Goal: Transaction & Acquisition: Obtain resource

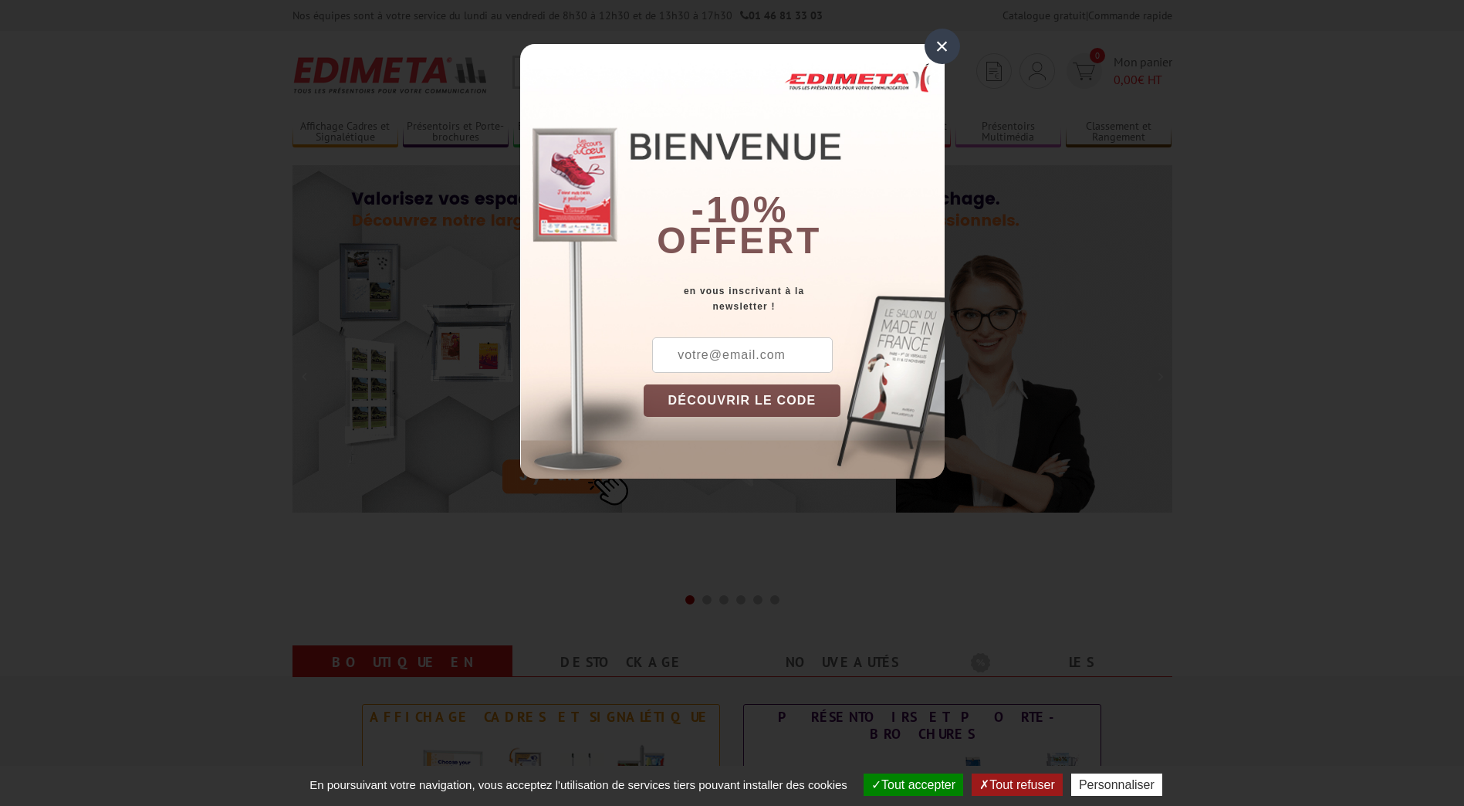
click at [931, 42] on div "×" at bounding box center [942, 46] width 35 height 35
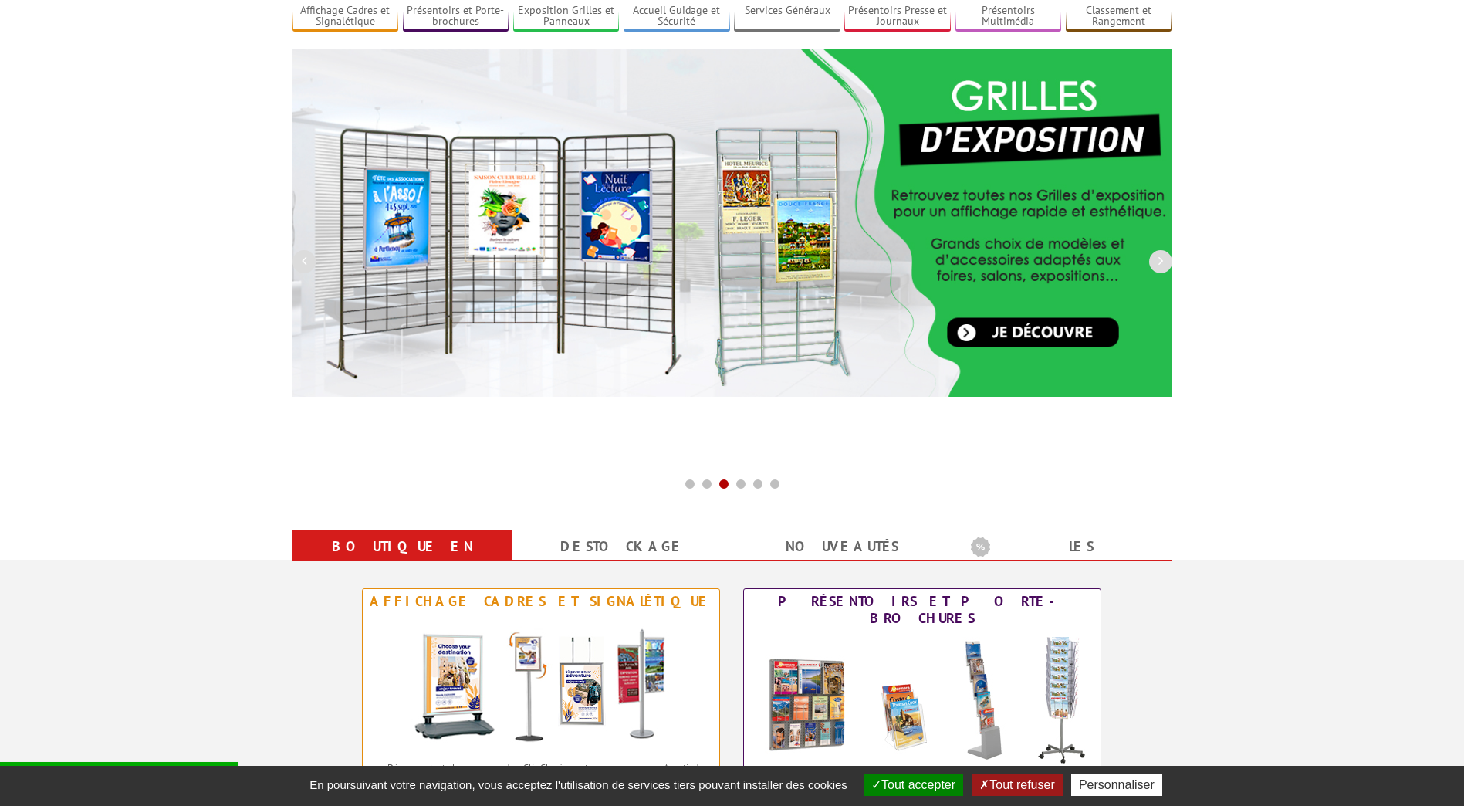
scroll to position [309, 0]
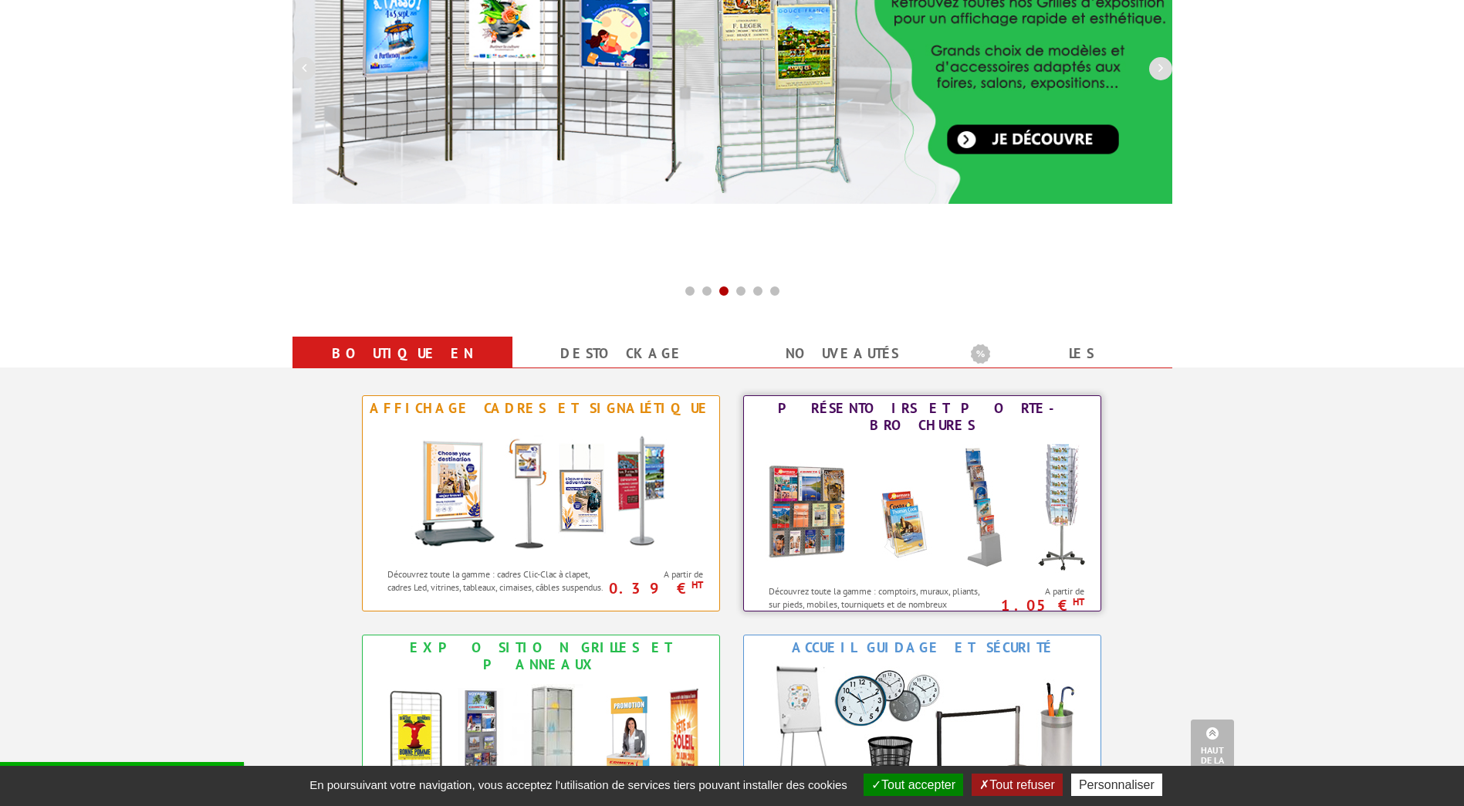
click at [860, 475] on img at bounding box center [922, 507] width 340 height 139
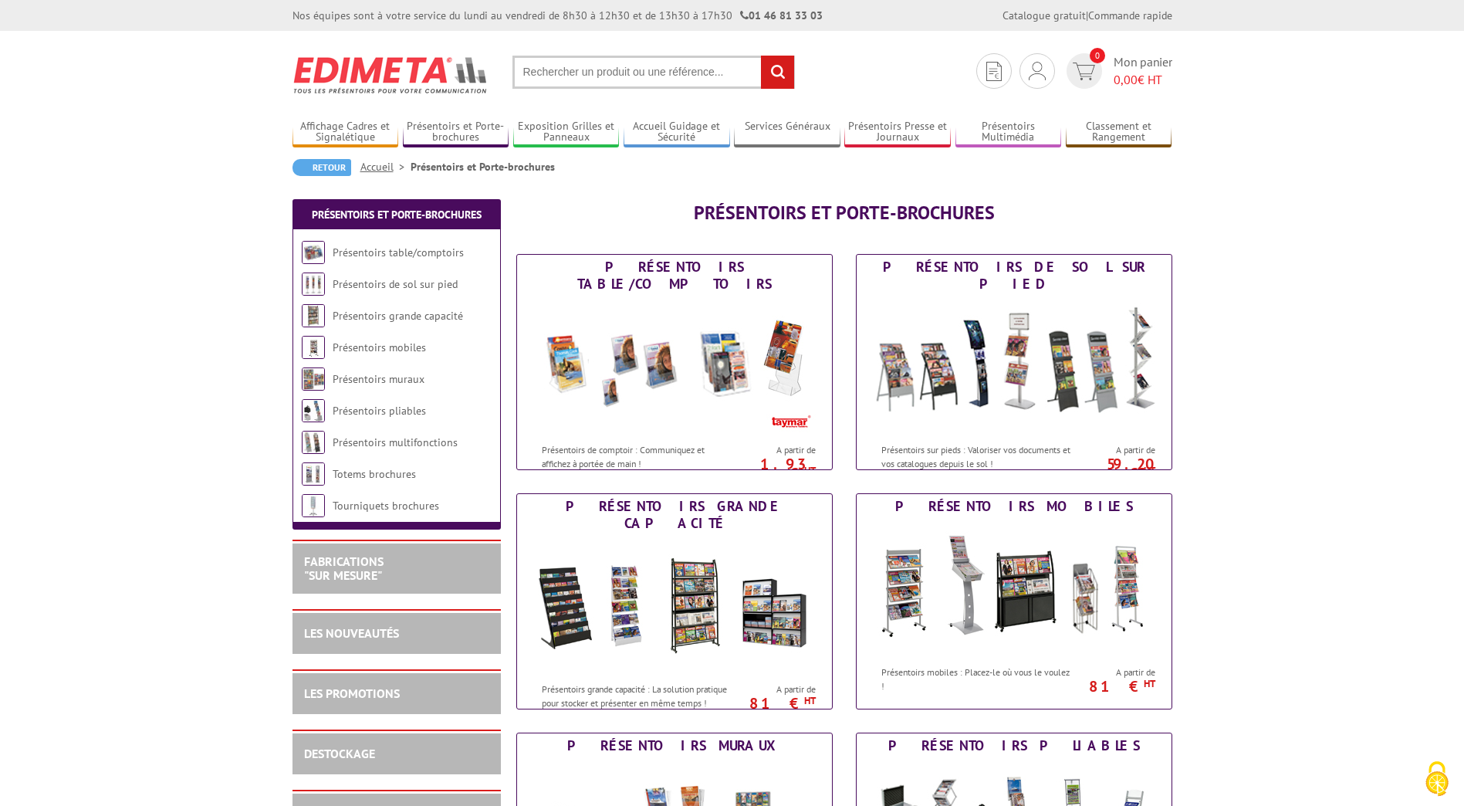
click at [579, 69] on input "text" at bounding box center [653, 72] width 282 height 33
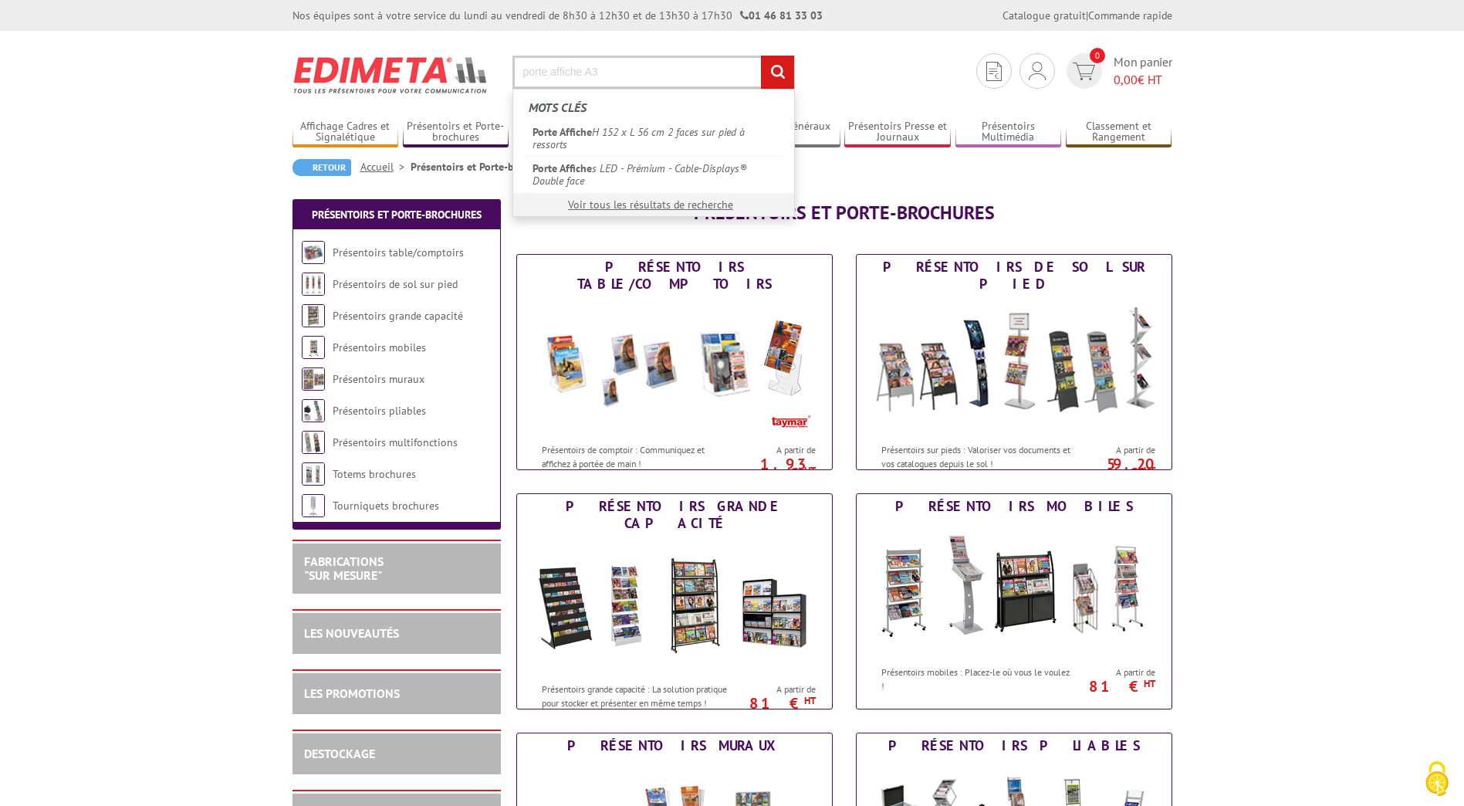
type input "porte affiche A3"
click at [761, 56] on input "rechercher" at bounding box center [777, 72] width 33 height 33
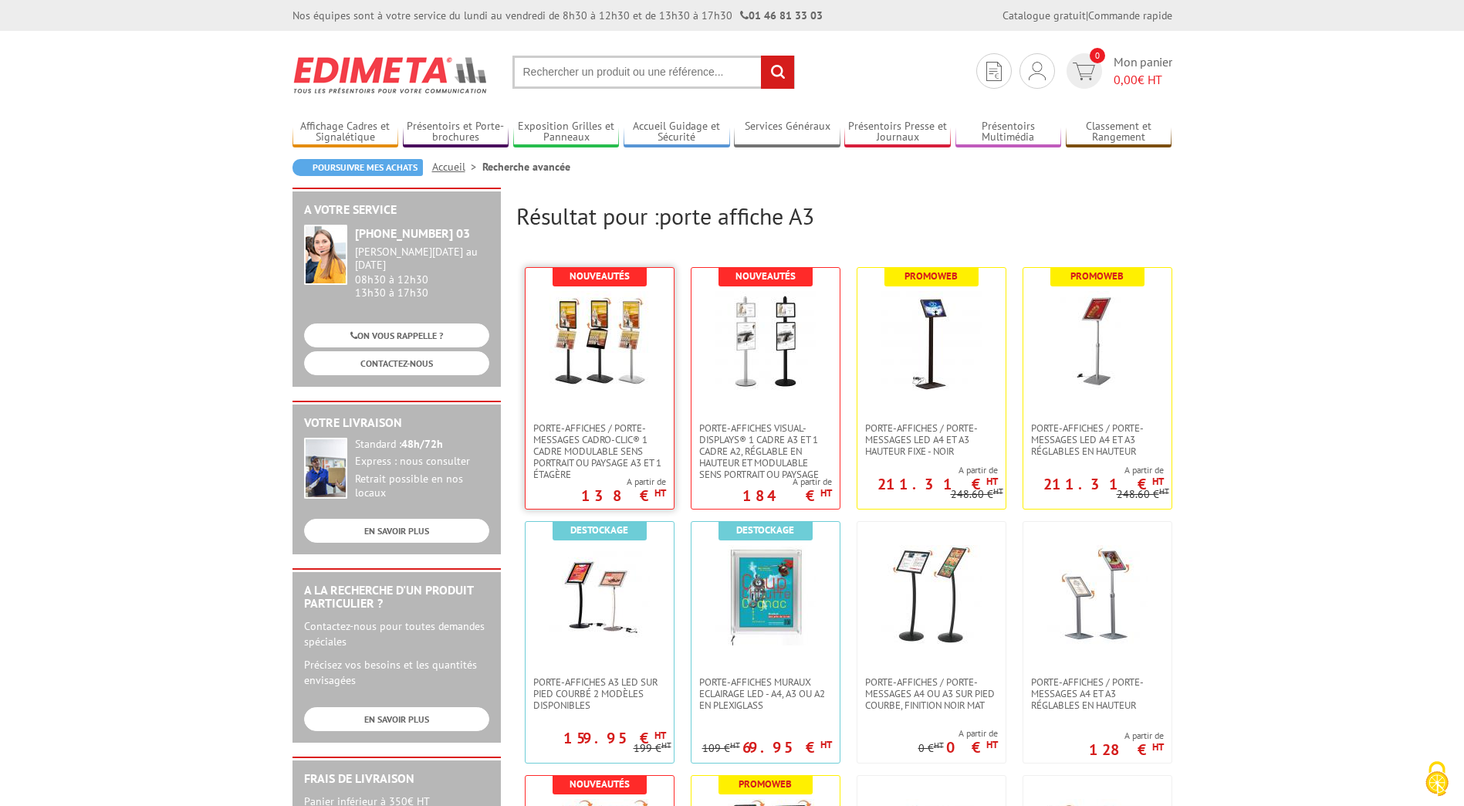
click at [634, 362] on img at bounding box center [599, 341] width 100 height 100
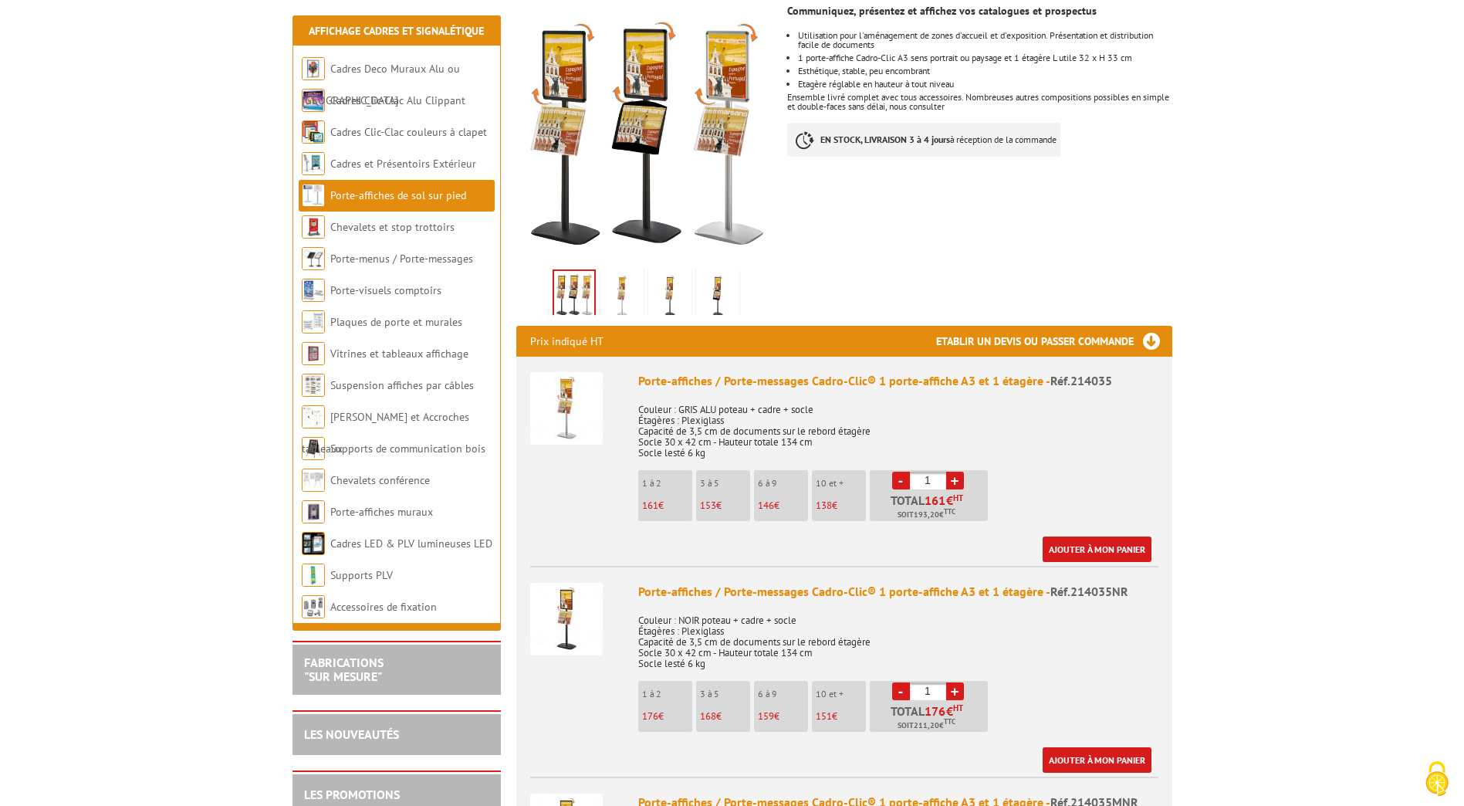
scroll to position [309, 0]
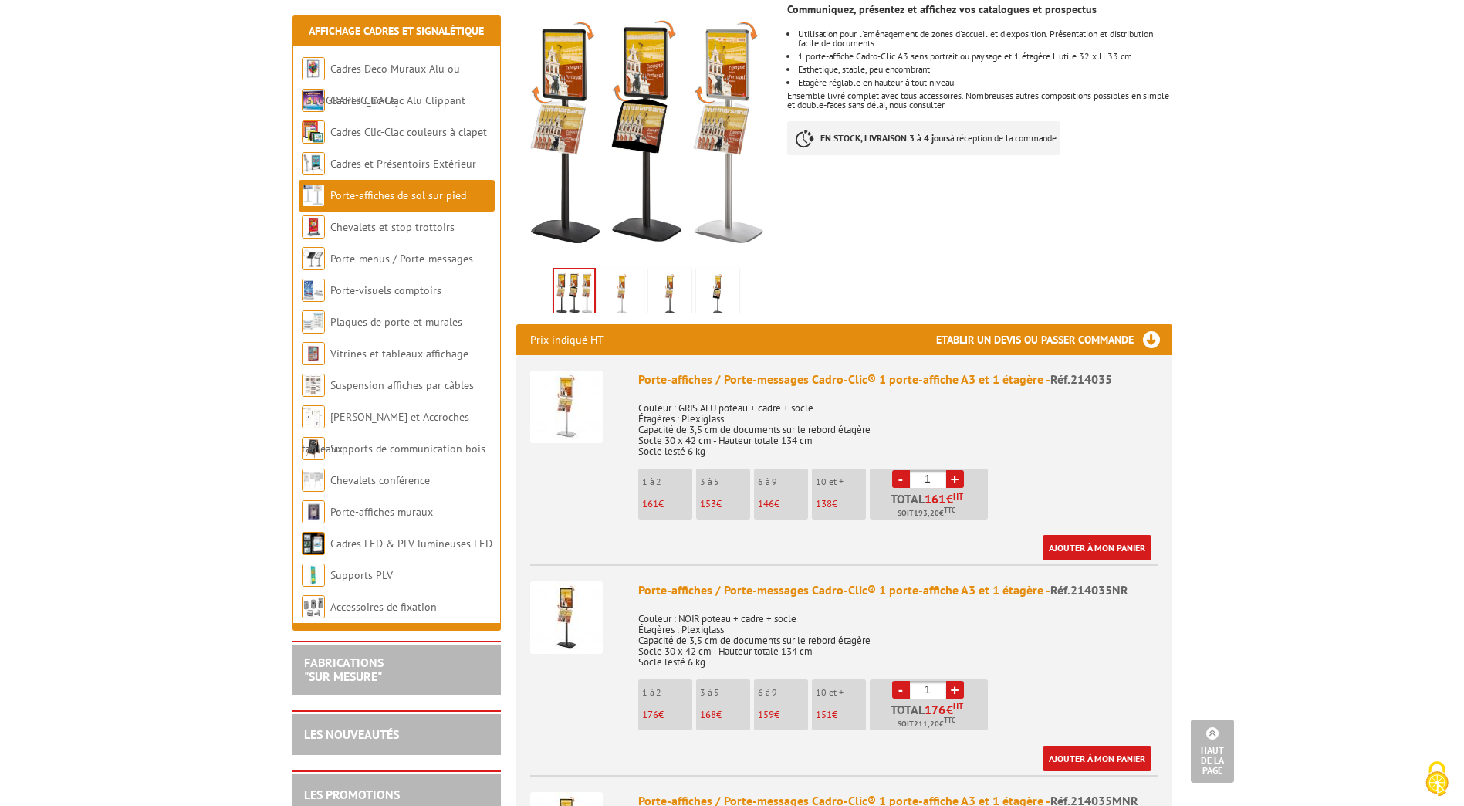
click at [955, 470] on link "+" at bounding box center [955, 479] width 18 height 18
click at [904, 470] on link "-" at bounding box center [901, 479] width 18 height 18
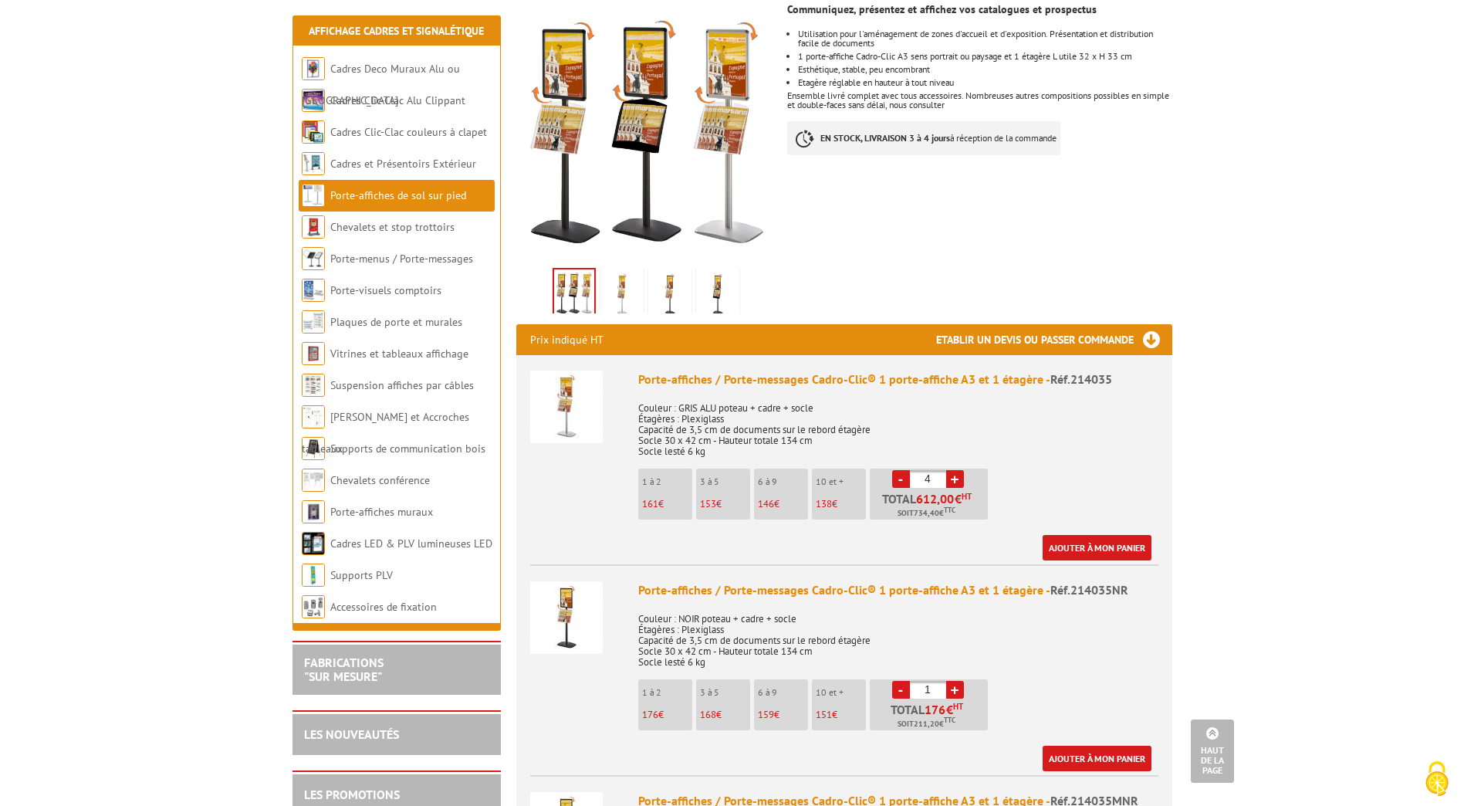
click at [958, 470] on link "+" at bounding box center [955, 479] width 18 height 18
click at [899, 470] on link "-" at bounding box center [901, 479] width 18 height 18
type input "4"
click at [1081, 535] on link "Ajouter à mon panier" at bounding box center [1097, 547] width 109 height 25
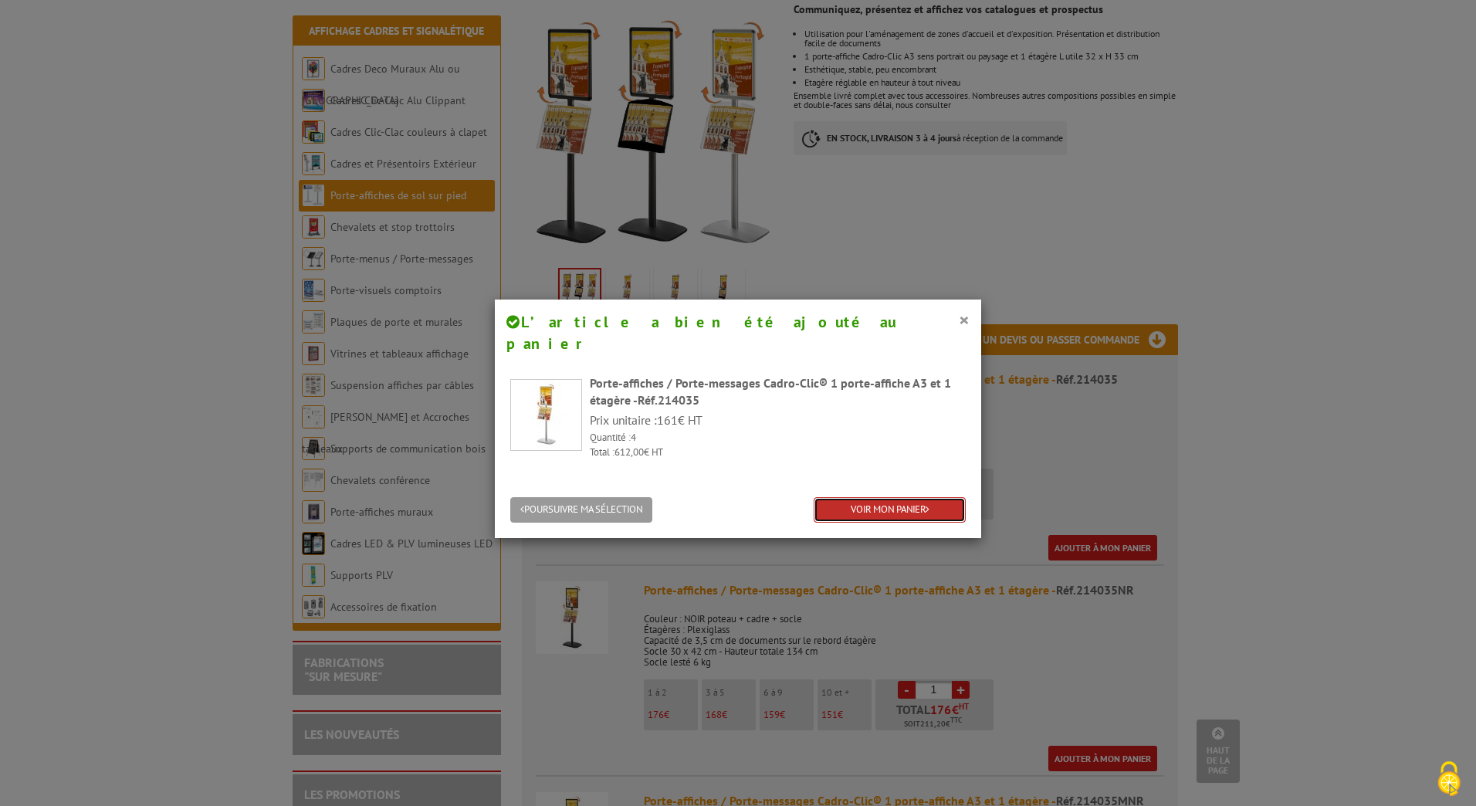
click at [881, 497] on link "VOIR MON PANIER" at bounding box center [889, 509] width 152 height 25
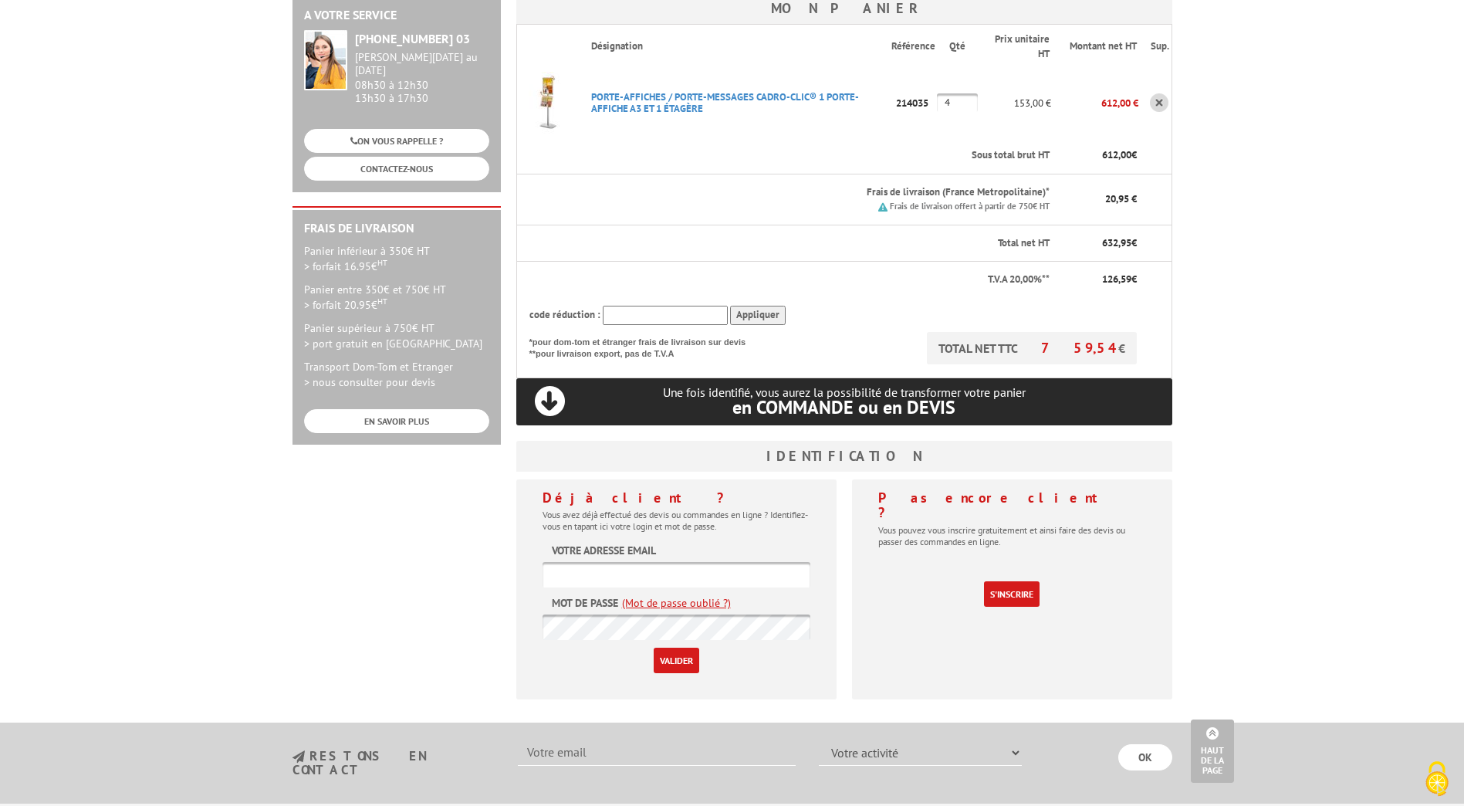
scroll to position [232, 0]
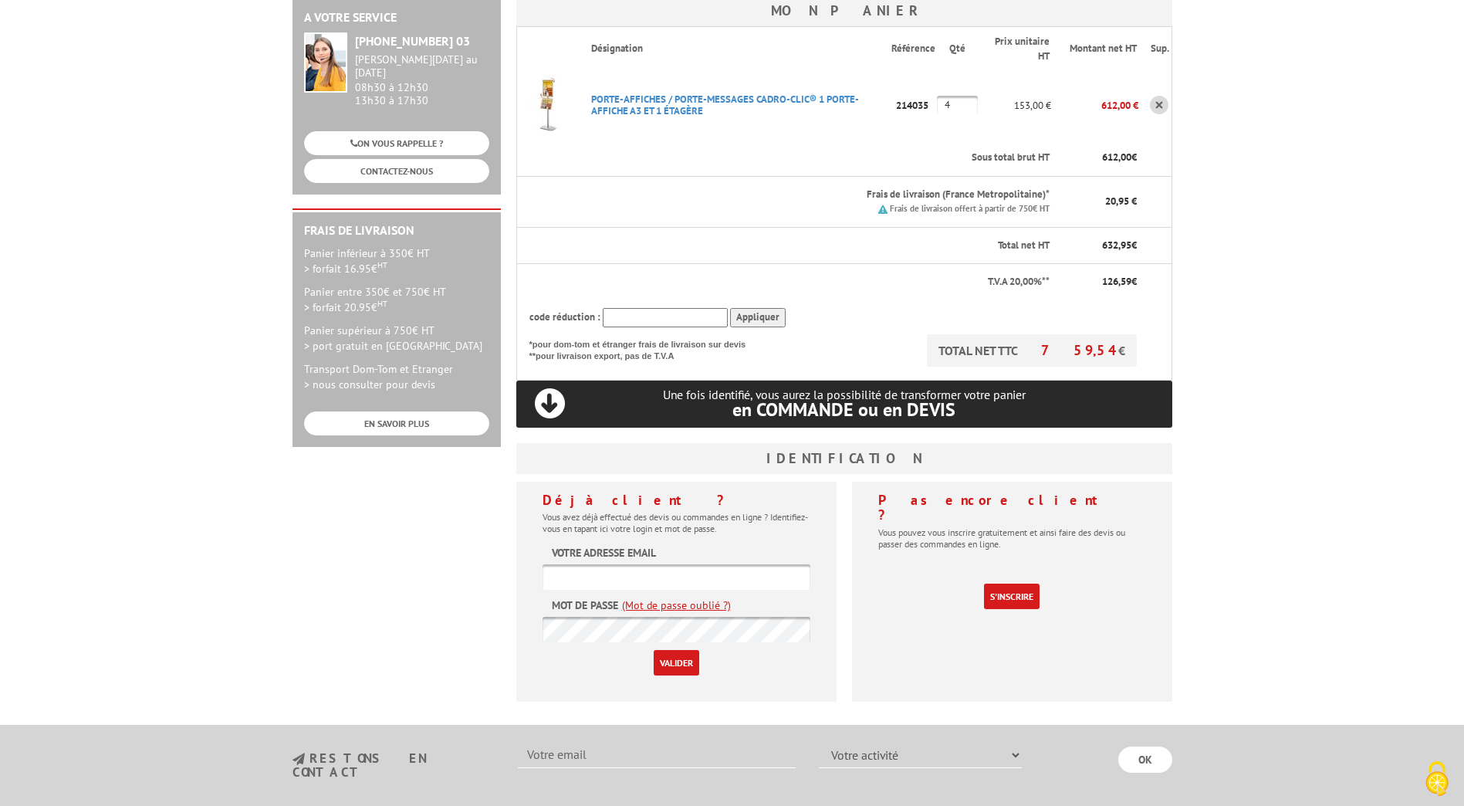
click at [616, 578] on input "text" at bounding box center [677, 576] width 268 height 25
drag, startPoint x: 1308, startPoint y: 481, endPoint x: 1329, endPoint y: 417, distance: 66.6
click at [1308, 481] on body "Nos équipes sont à votre service du [DATE] au [DATE] de 8h30 à 12h30 et de 13h3…" at bounding box center [732, 424] width 1464 height 1312
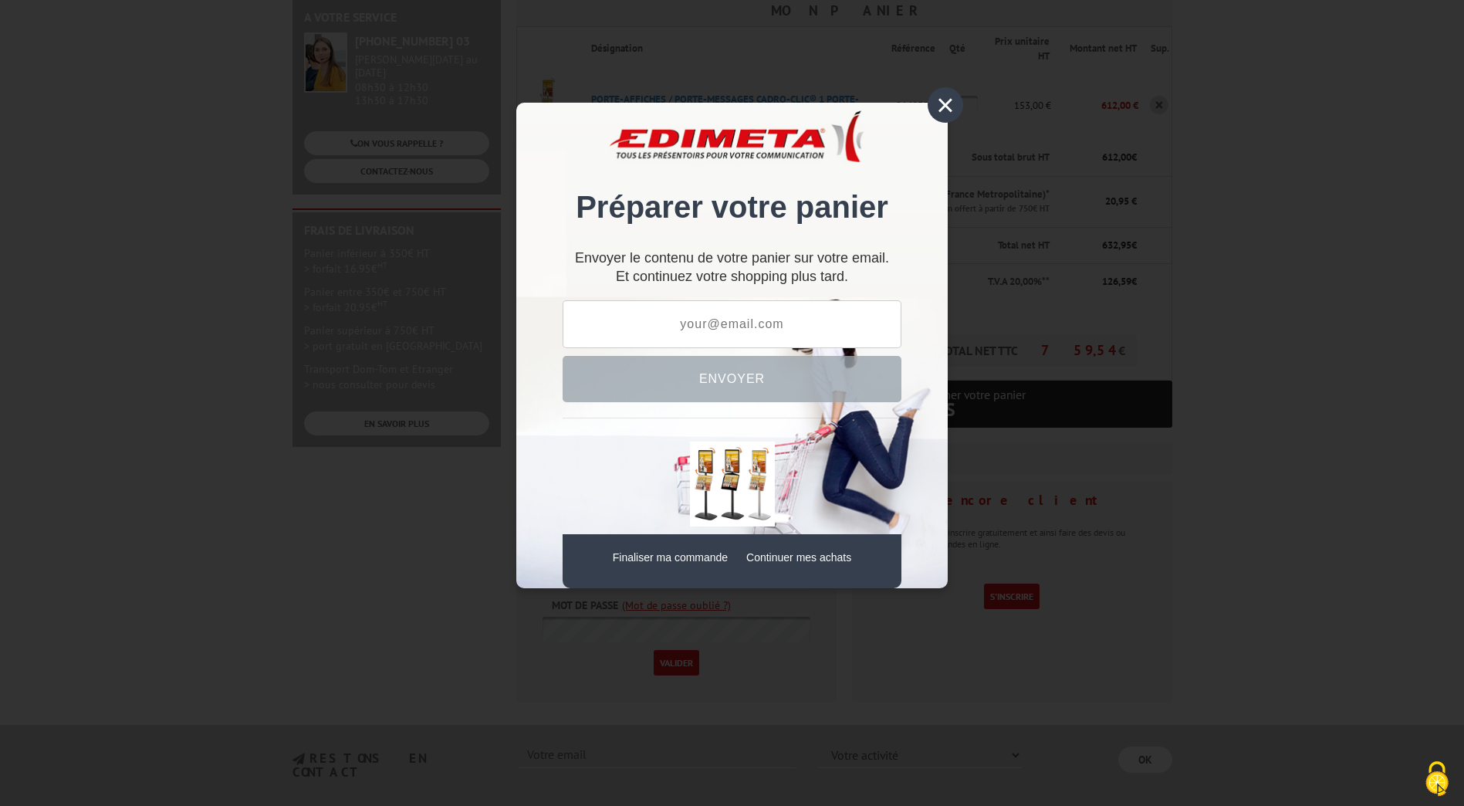
click at [951, 114] on div "×" at bounding box center [945, 104] width 35 height 35
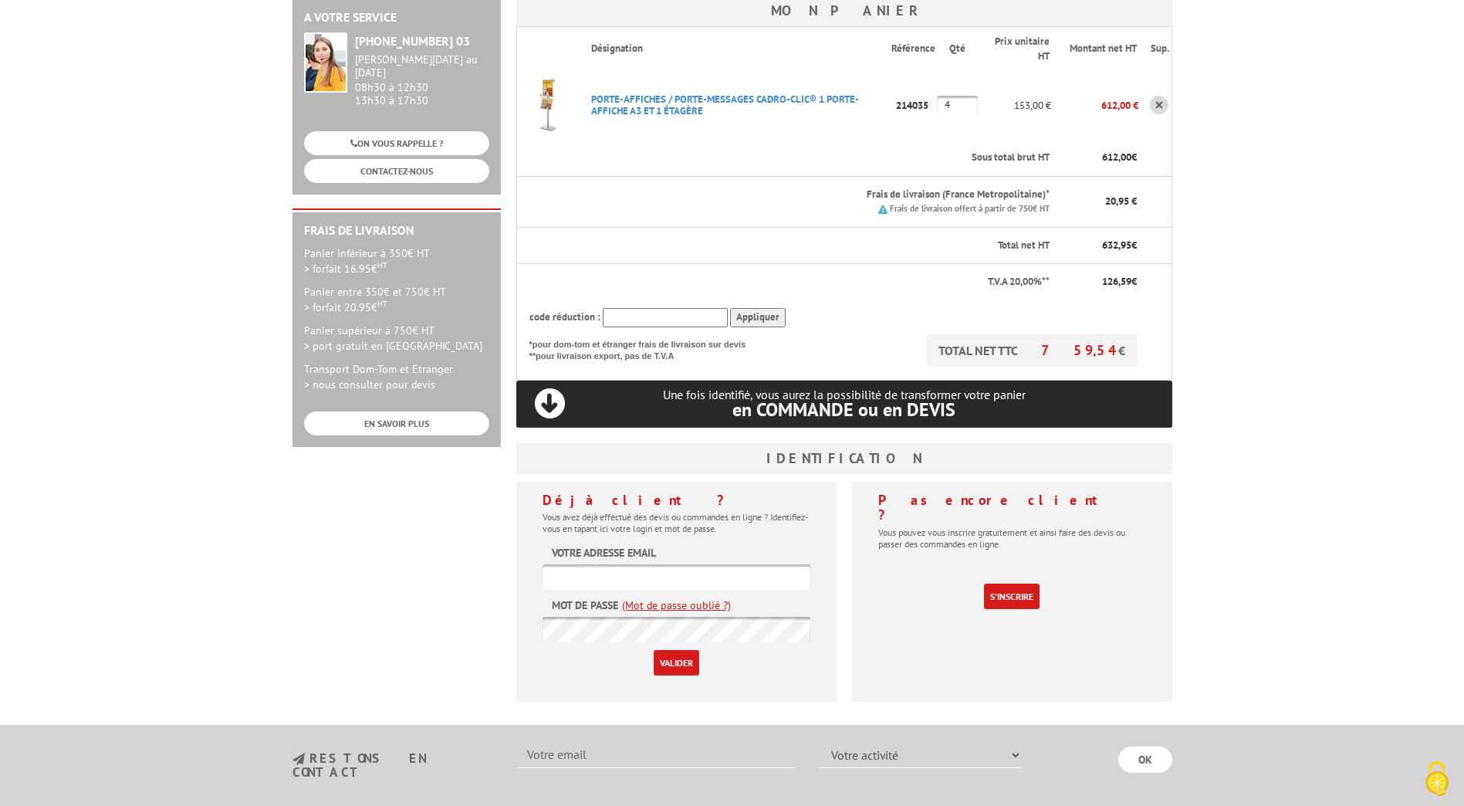
click at [598, 570] on input "text" at bounding box center [677, 576] width 268 height 25
drag, startPoint x: 590, startPoint y: 571, endPoint x: 509, endPoint y: 572, distance: 81.0
click at [519, 572] on div "Déjà client ? Vous avez déjà effectué des devis ou commandes en ligne ? Identif…" at bounding box center [676, 592] width 320 height 220
paste input "culture-sport-anim@crous-grenoble.f"
type input "culture-sport-anim@crous-grenoble.fr"
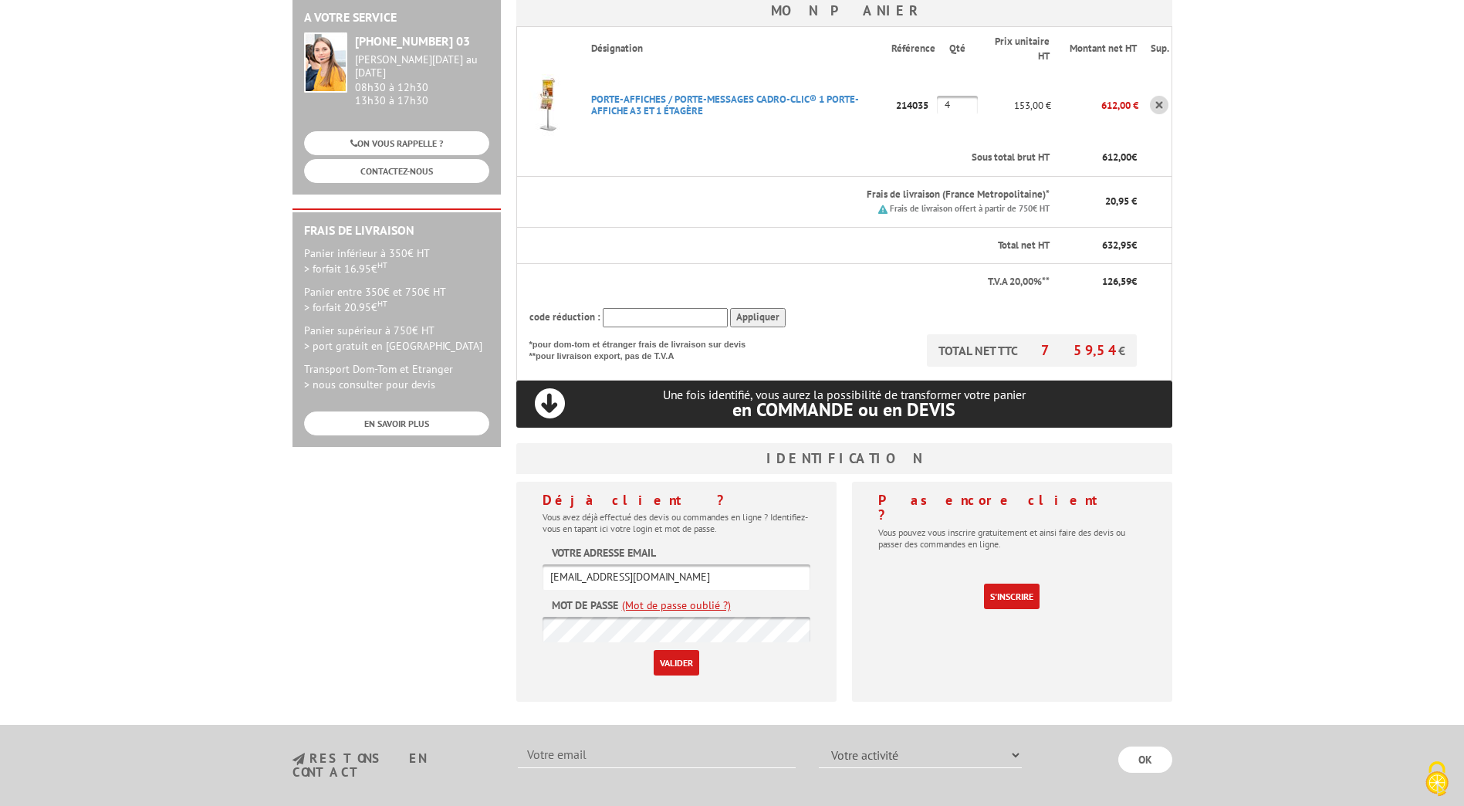
click at [666, 656] on input "Valider" at bounding box center [677, 662] width 46 height 25
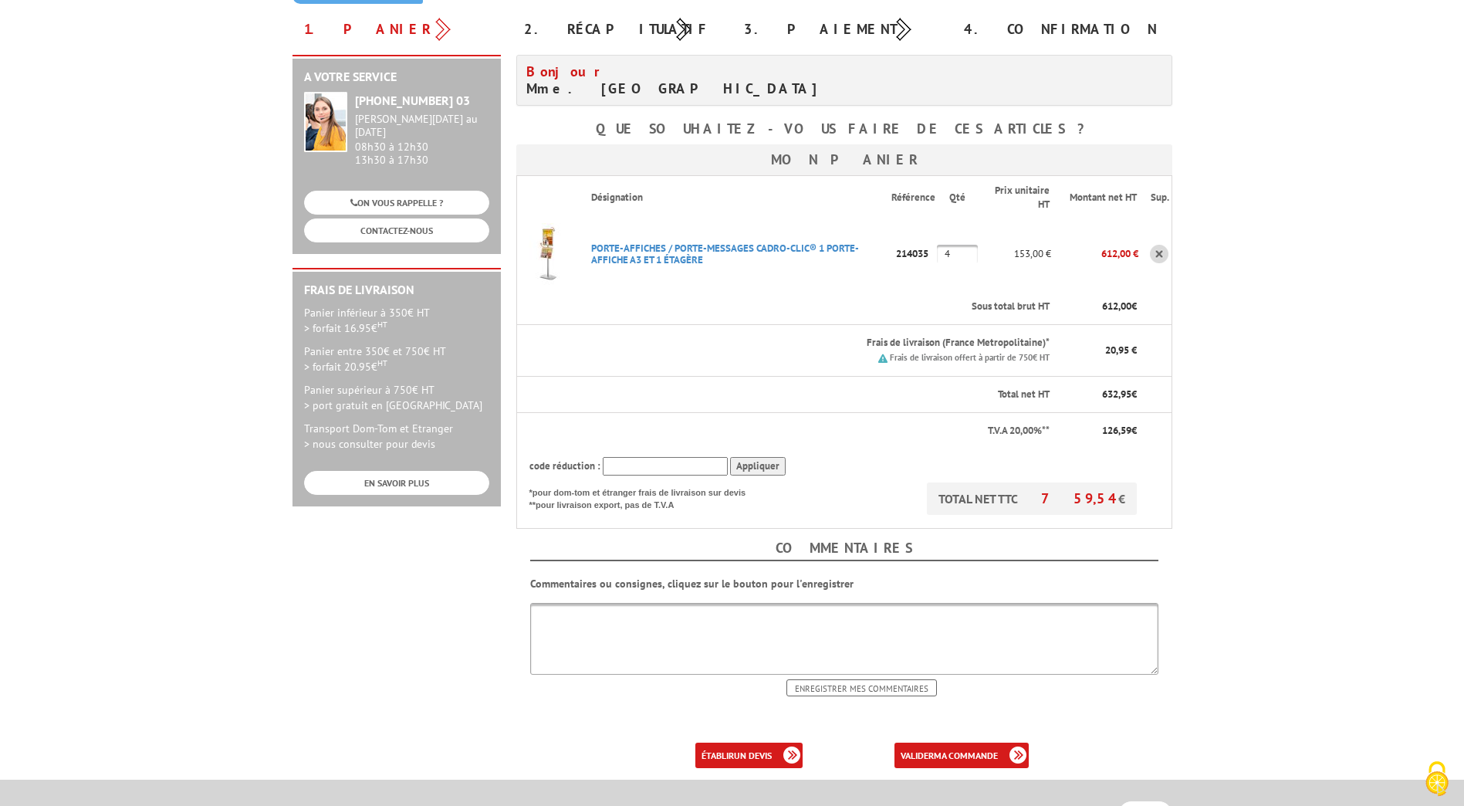
scroll to position [154, 0]
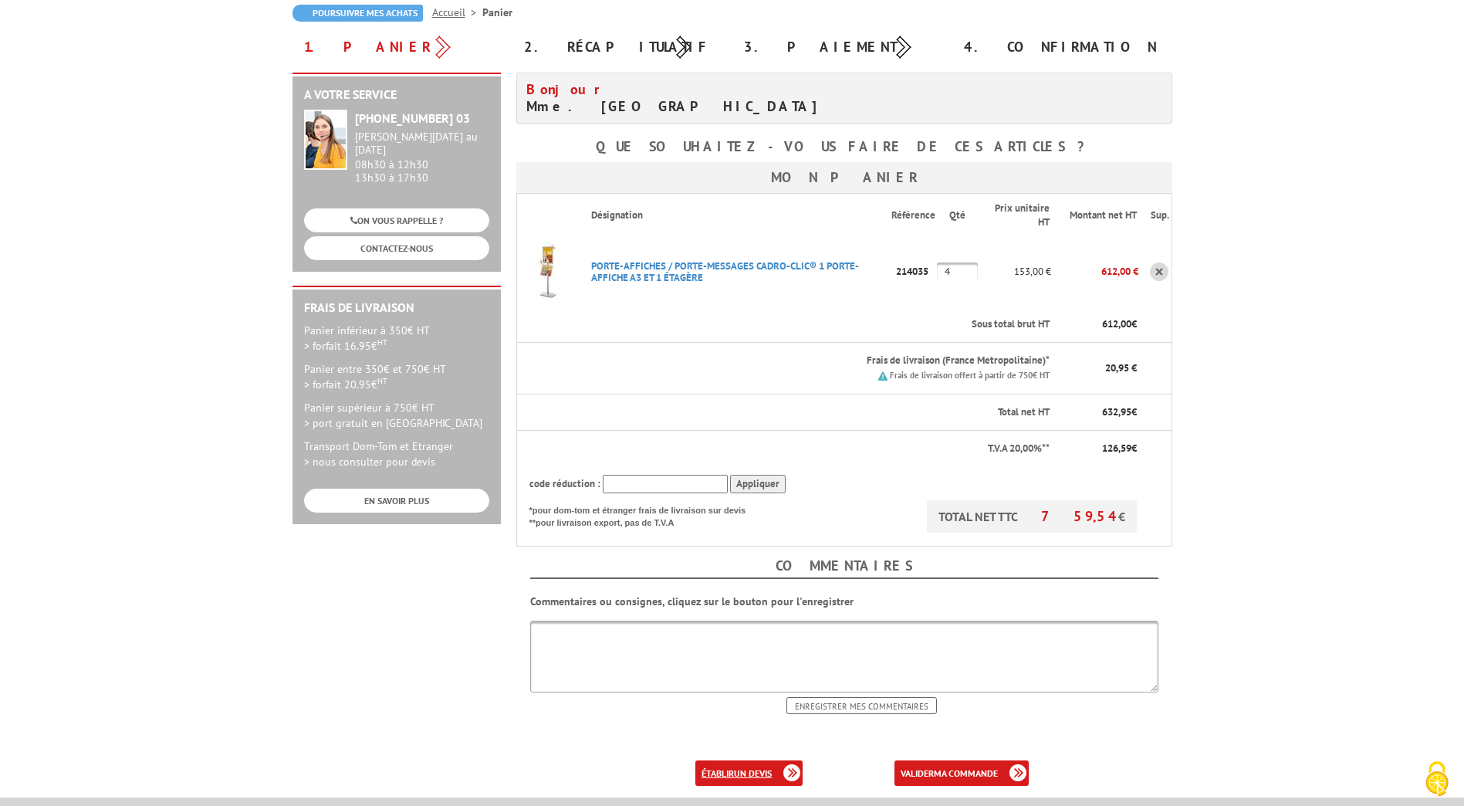
click at [740, 783] on link "établir un devis" at bounding box center [748, 772] width 107 height 25
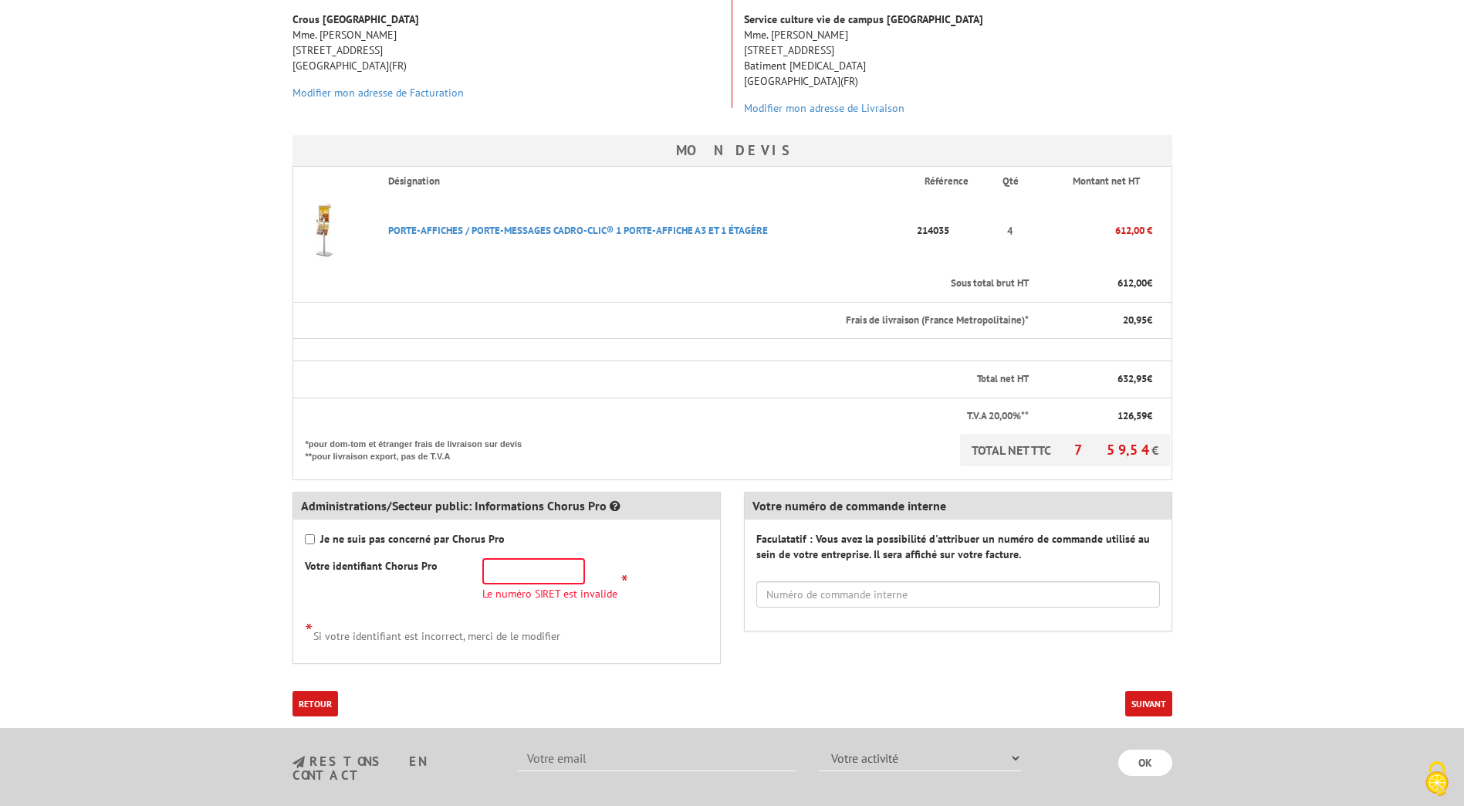
scroll to position [463, 0]
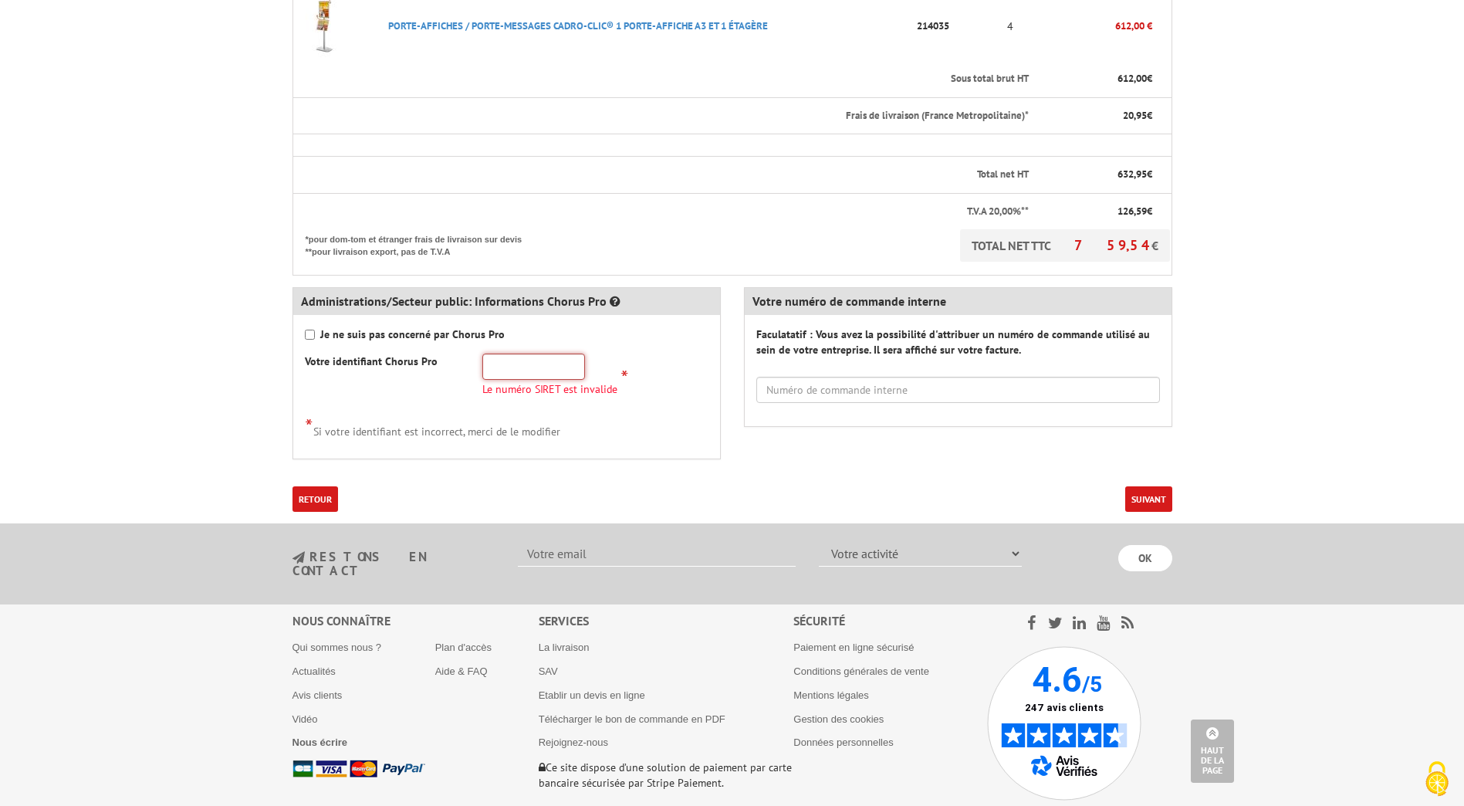
click at [509, 355] on input "text" at bounding box center [533, 366] width 103 height 26
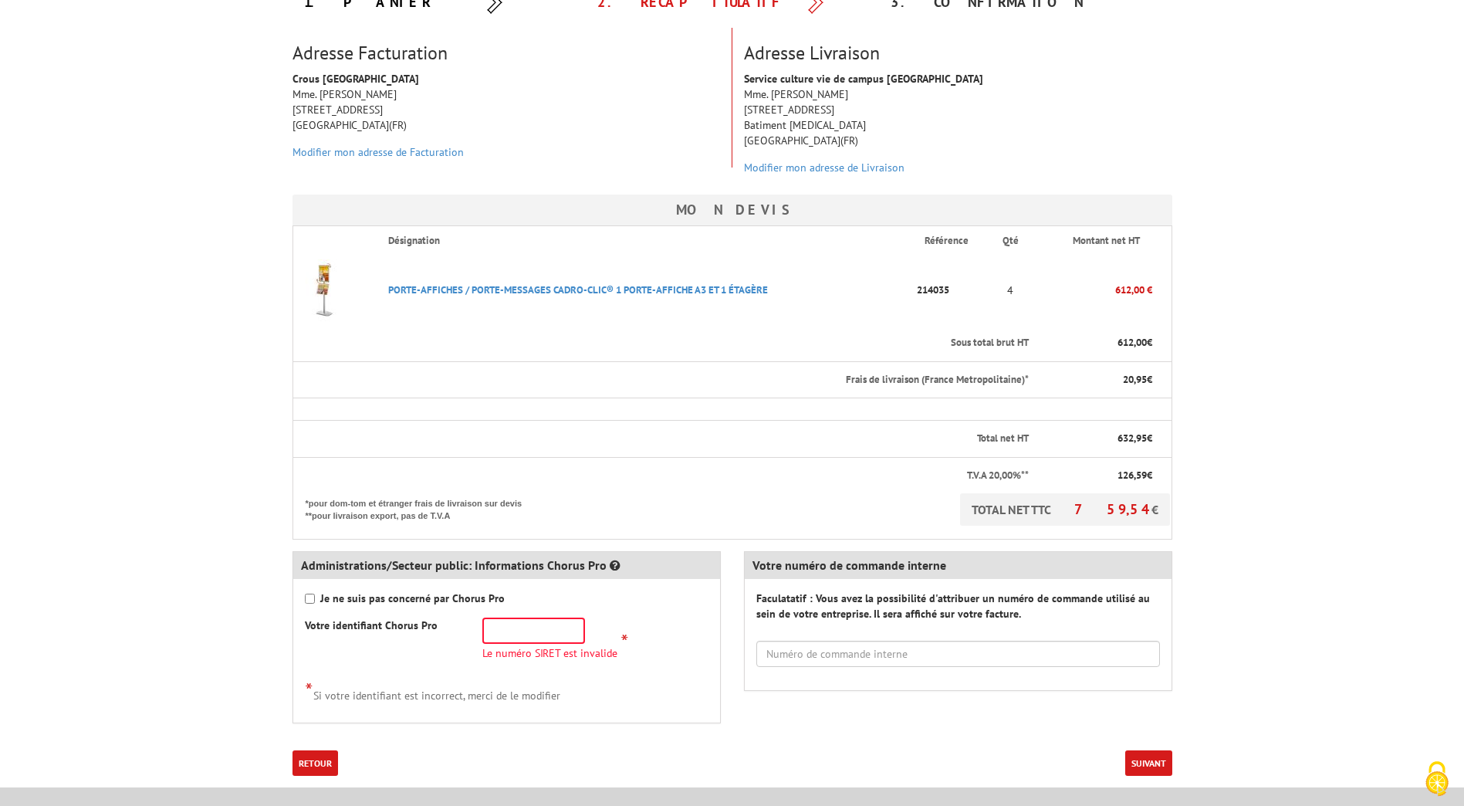
scroll to position [309, 0]
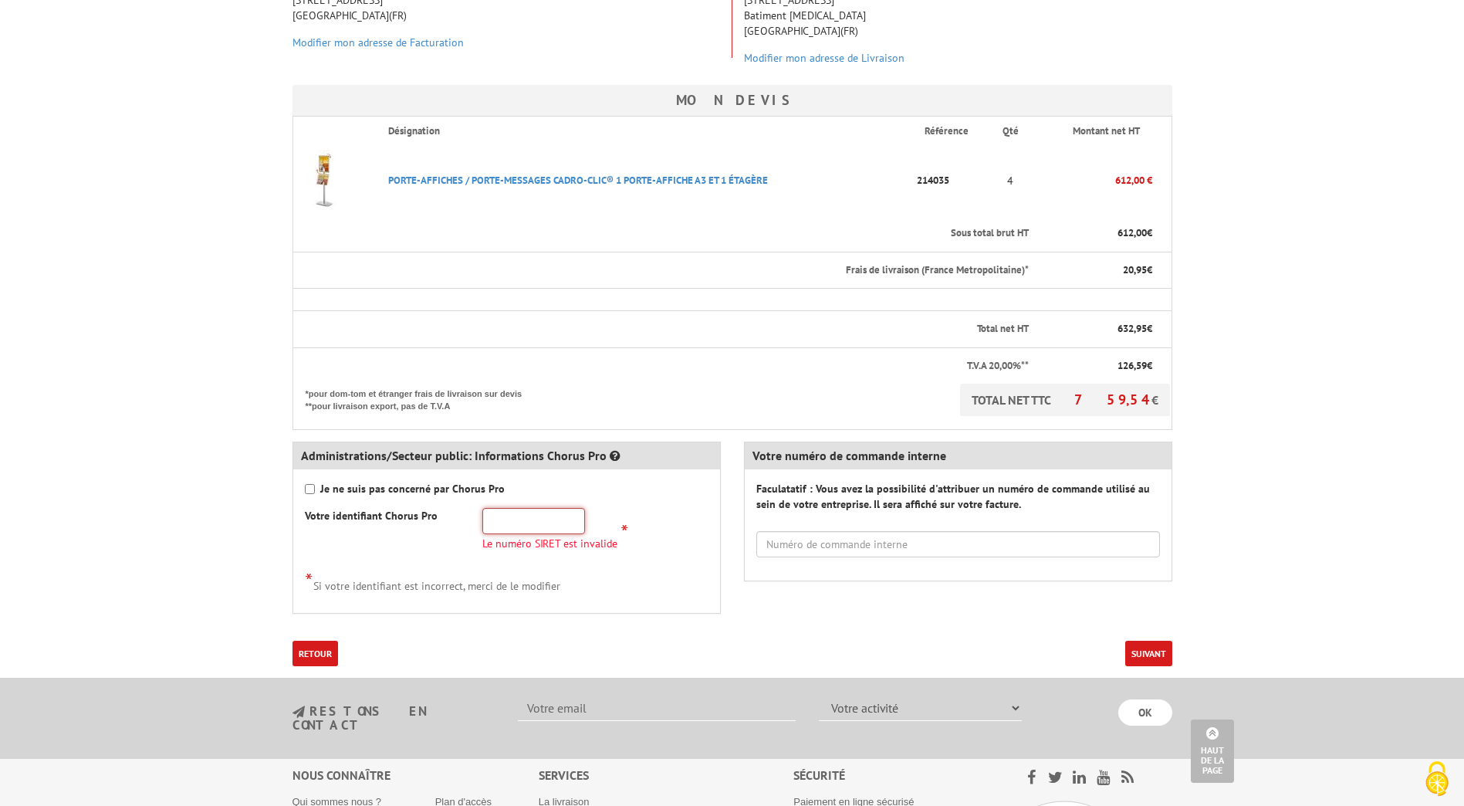
click at [505, 522] on input "text" at bounding box center [533, 521] width 103 height 26
paste input "1838015620723"
type input "1838015620723"
click at [616, 599] on div "Je ne suis pas concerné par Chorus Pro Votre identifiant Chorus Pro 18380156207…" at bounding box center [506, 541] width 427 height 144
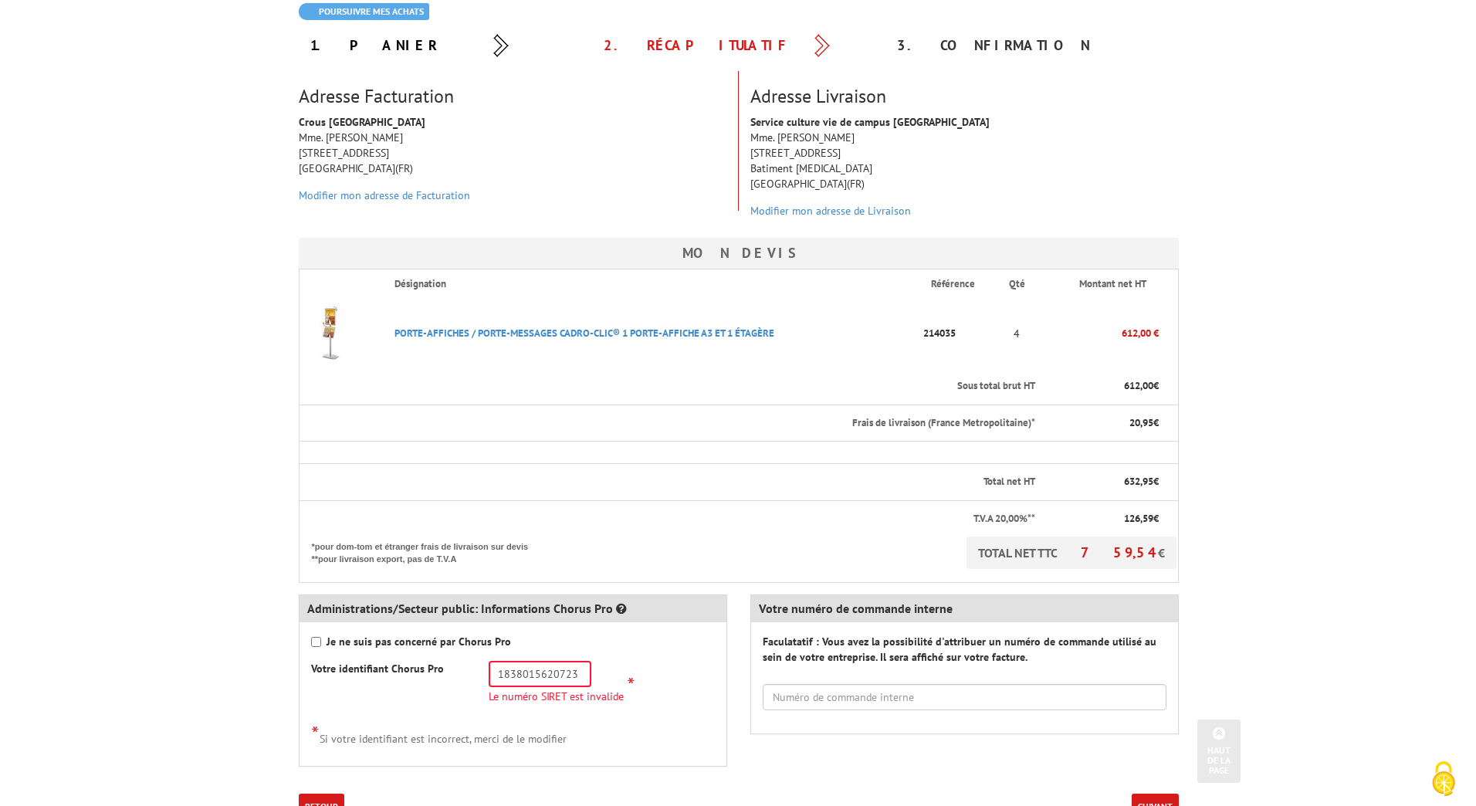
scroll to position [154, 0]
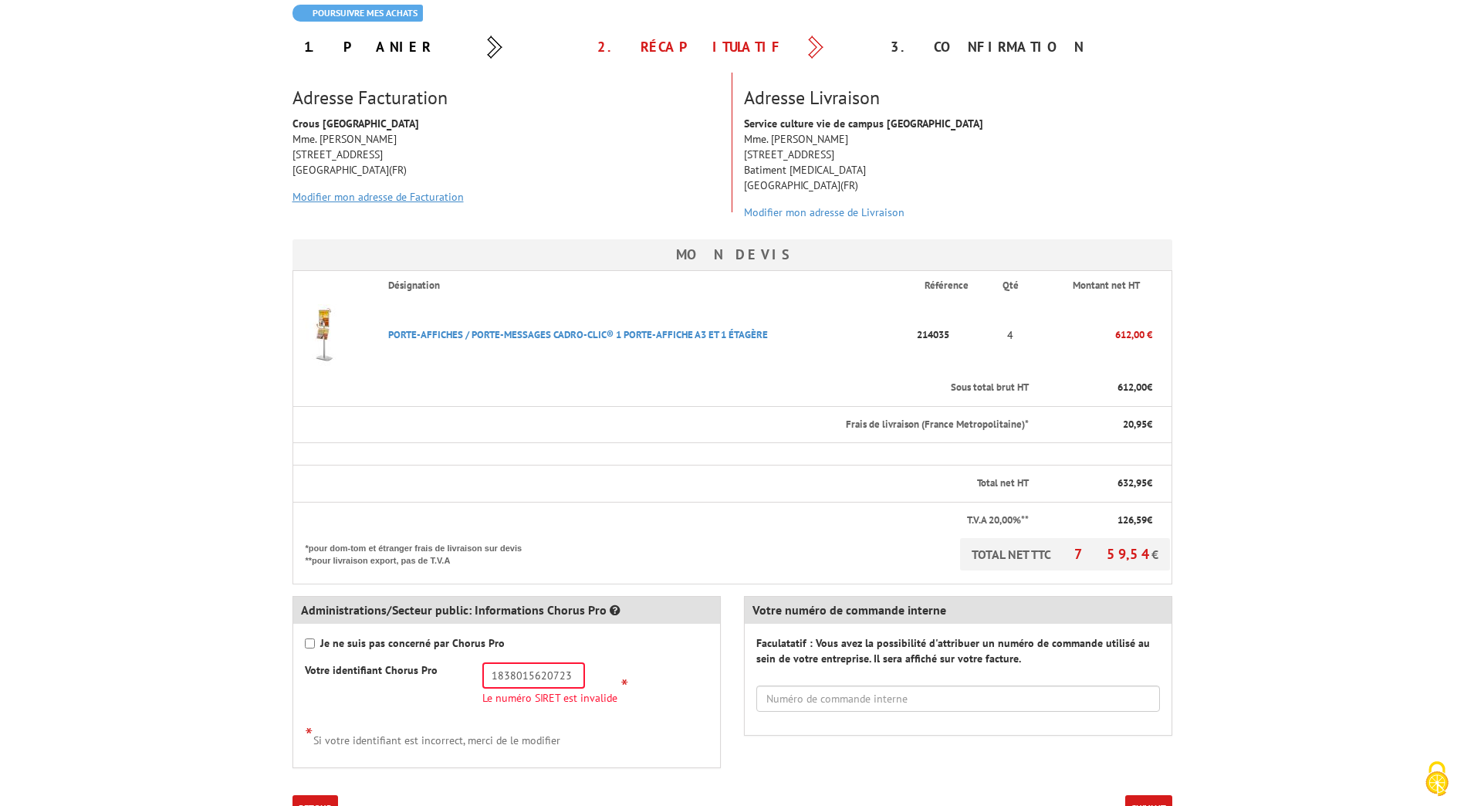
click at [377, 195] on link "Modifier mon adresse de Facturation" at bounding box center [377, 197] width 171 height 14
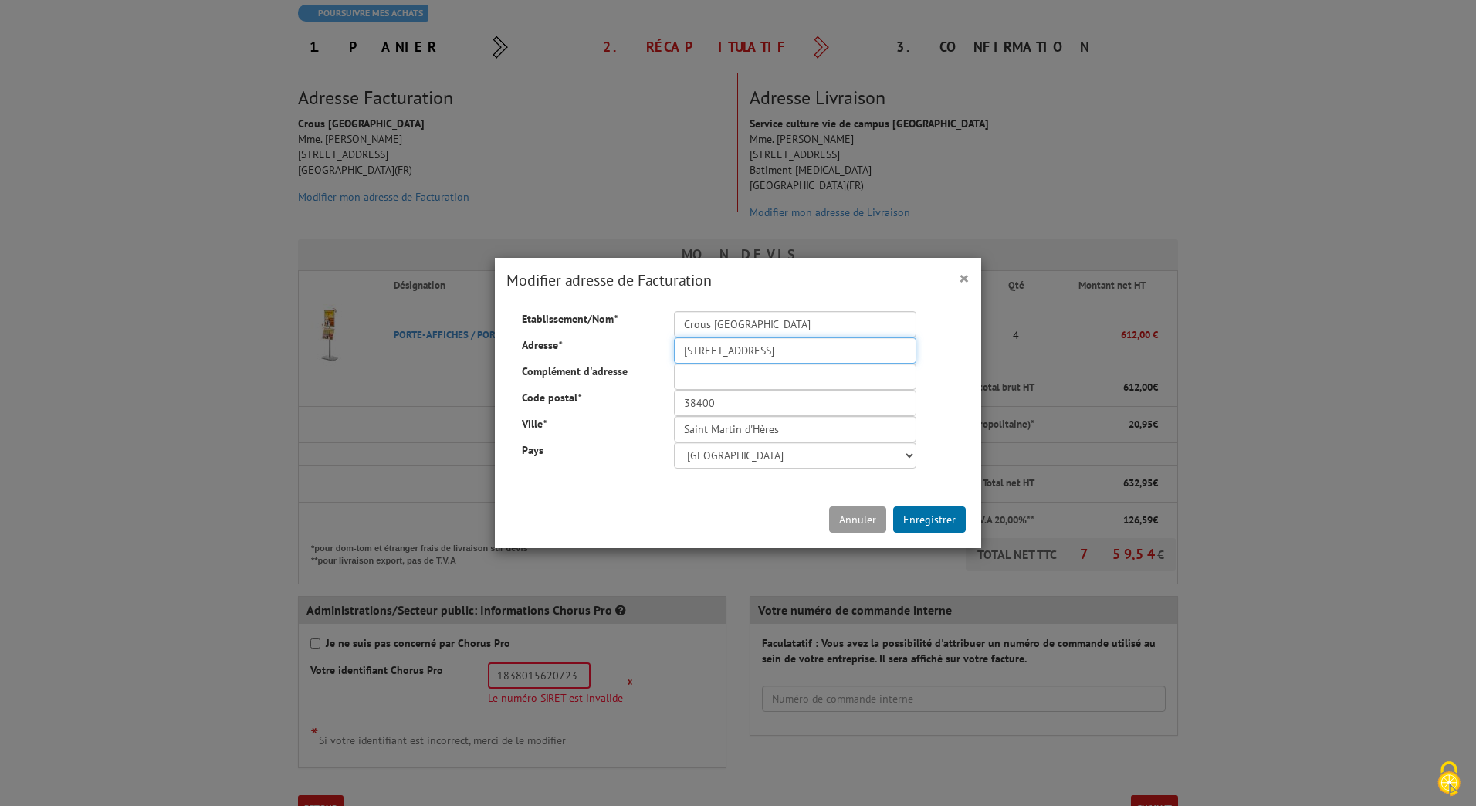
drag, startPoint x: 811, startPoint y: 354, endPoint x: 564, endPoint y: 346, distance: 247.1
click at [564, 323] on div "Adresse * 351 allée de Berlioz" at bounding box center [737, 323] width 455 height 0
type input "80 allée Ampère"
click at [937, 522] on button "Enregistrer" at bounding box center [929, 519] width 73 height 26
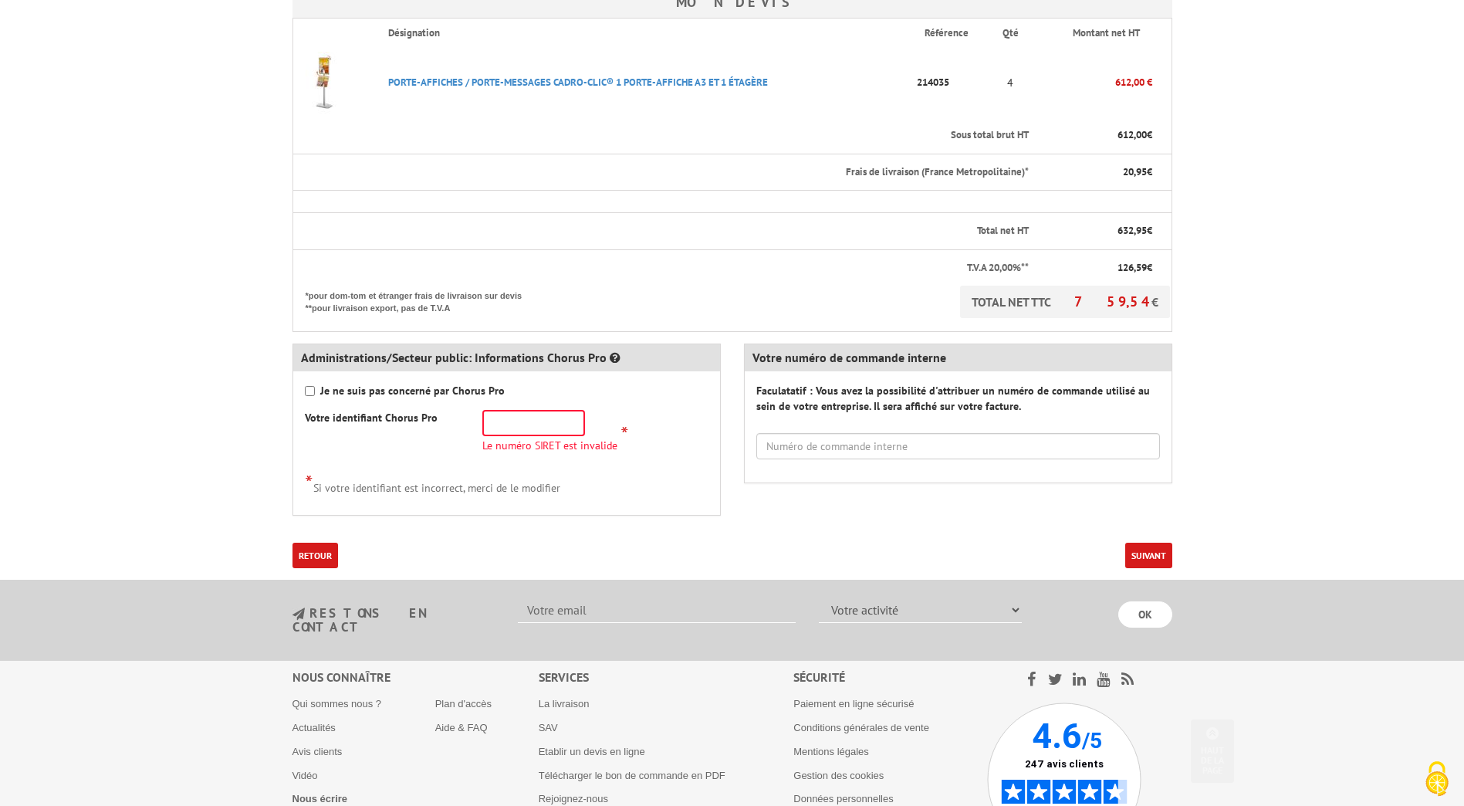
scroll to position [463, 0]
click at [563, 424] on input "text" at bounding box center [533, 422] width 103 height 26
paste input "1838015620723"
click at [613, 492] on div "* Si votre identifiant est incorrect, merci de le modifier" at bounding box center [507, 481] width 404 height 25
click at [1154, 550] on button "Suivant" at bounding box center [1148, 554] width 47 height 25
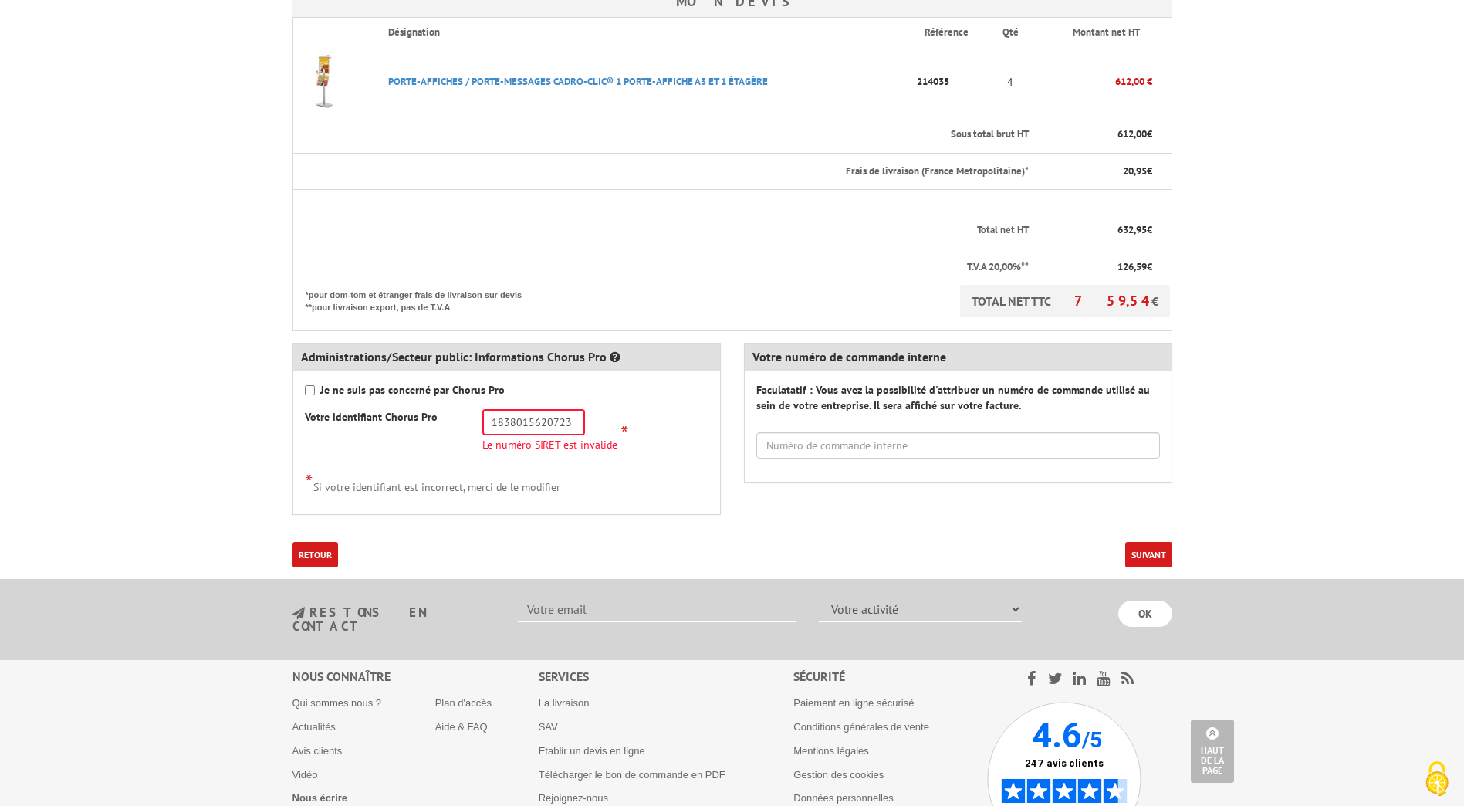
scroll to position [434, 0]
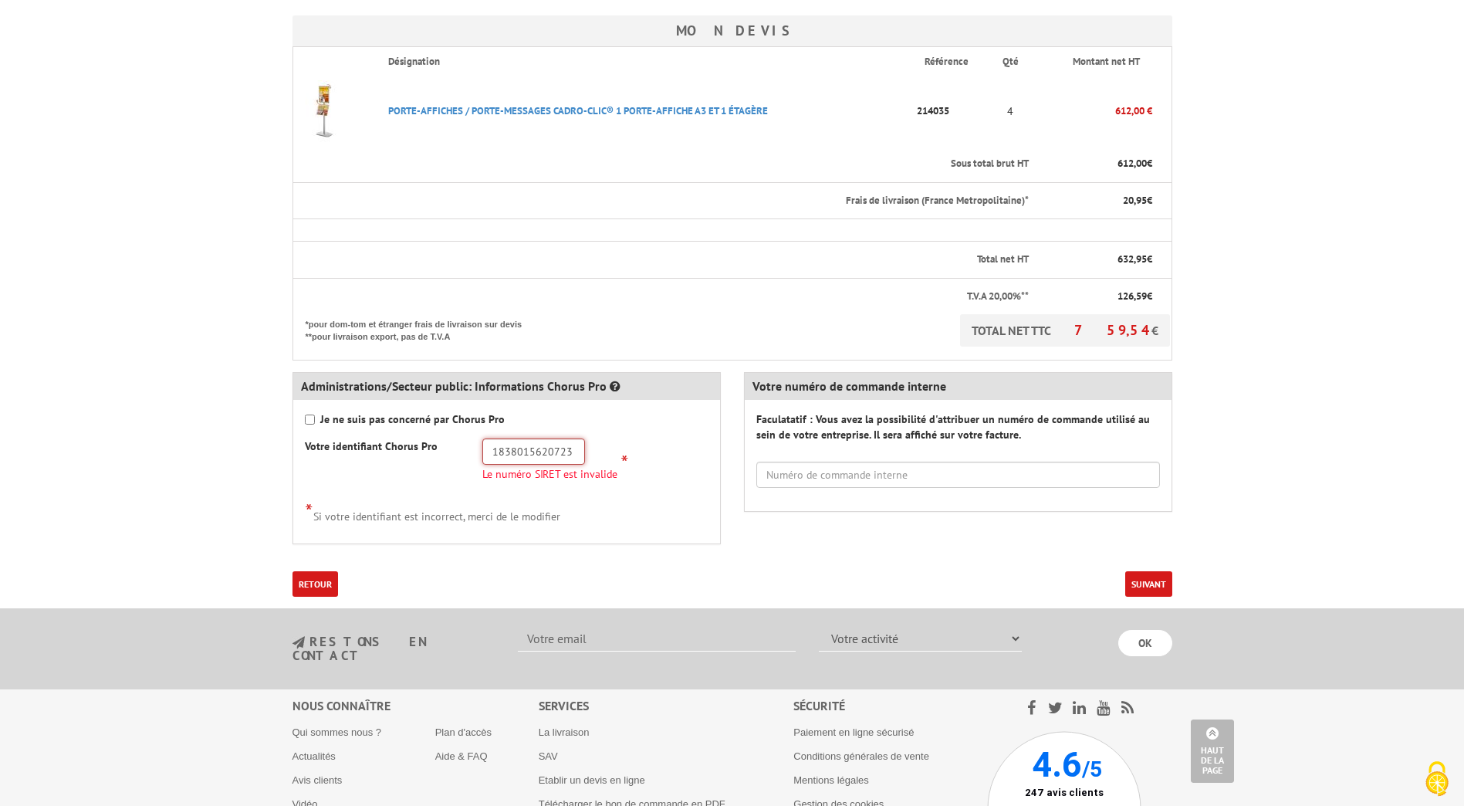
click at [570, 447] on input "1838015620723" at bounding box center [533, 451] width 103 height 26
click at [553, 449] on input "1838015620723" at bounding box center [533, 451] width 103 height 26
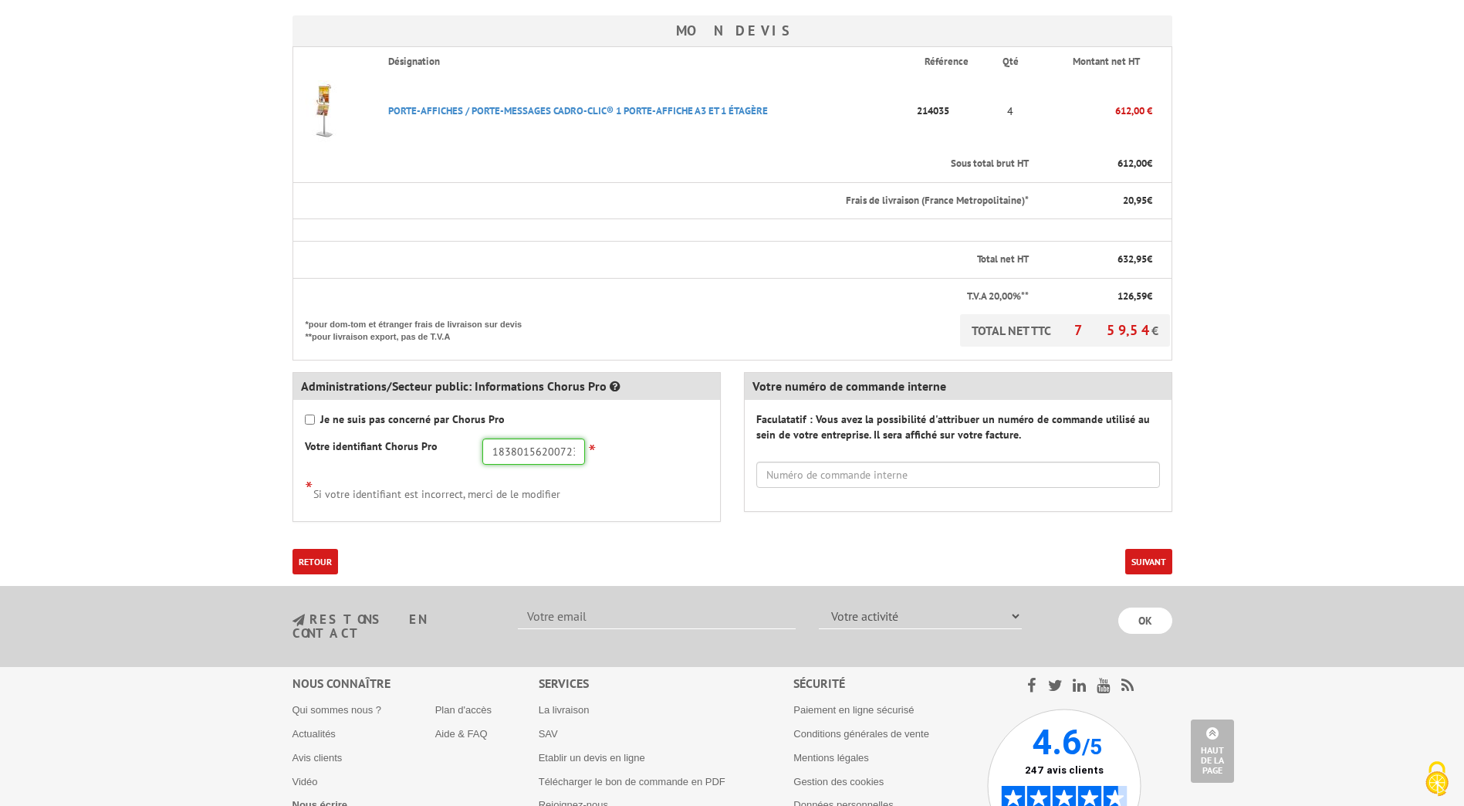
type input "18380156200723"
click at [1156, 559] on button "Suivant" at bounding box center [1148, 561] width 47 height 25
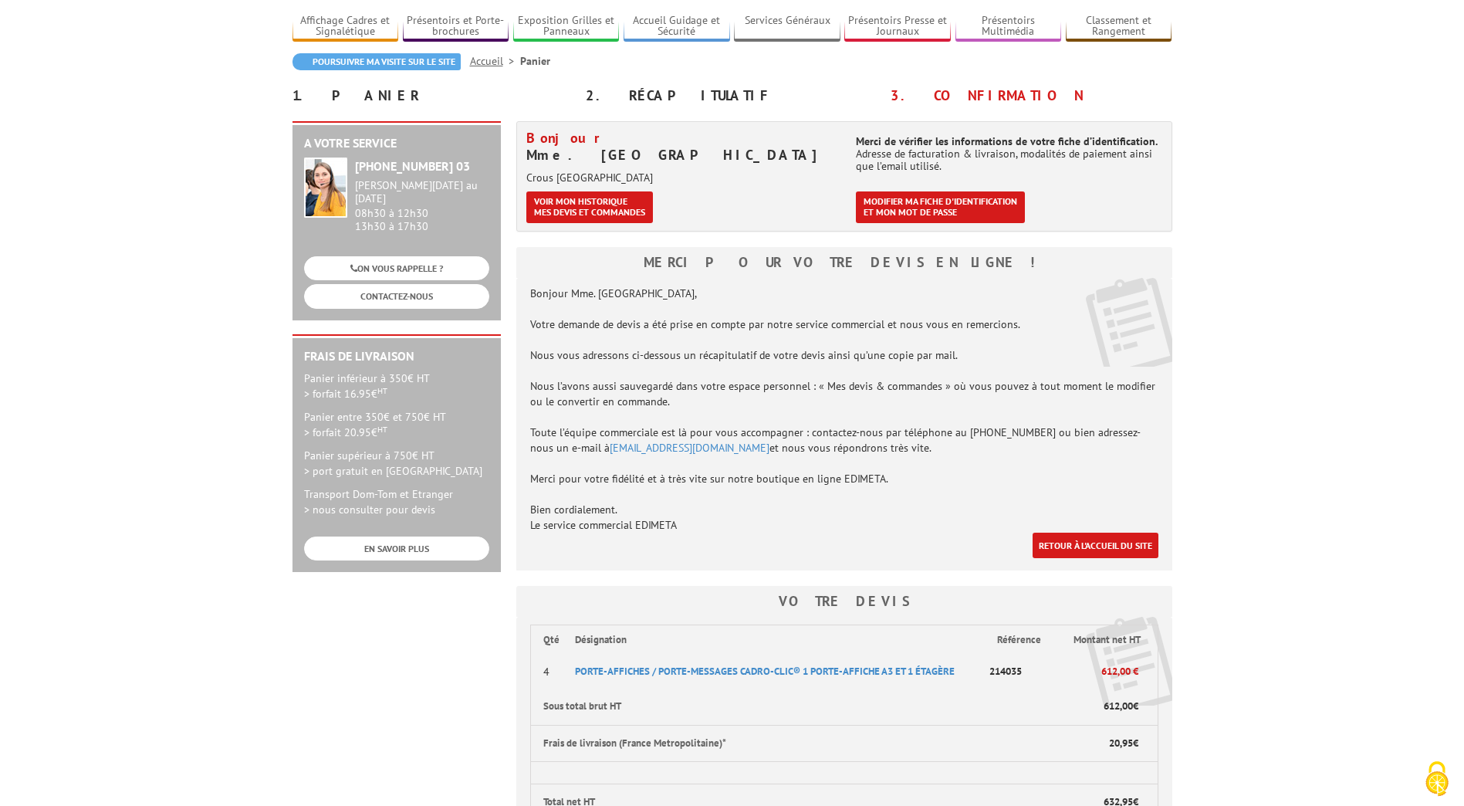
scroll to position [309, 0]
